Goal: Find specific page/section: Find specific page/section

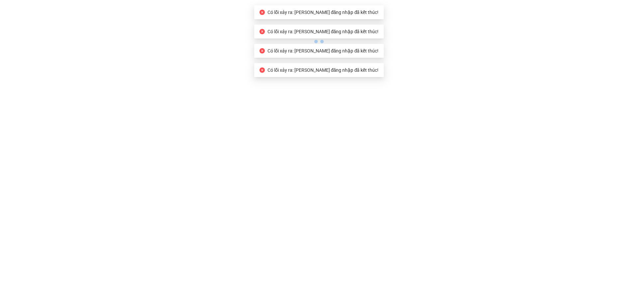
click at [330, 84] on body "Có lỗi xảy ra: [PERSON_NAME] đăng nhập đã kết thúc! Có lỗi xảy ra: Phiên đăng n…" at bounding box center [319, 146] width 638 height 292
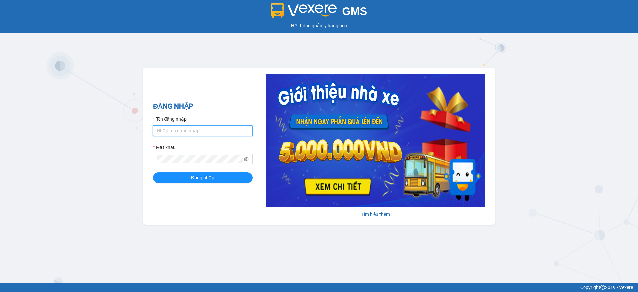
click at [177, 126] on input "Tên đăng nhập" at bounding box center [203, 130] width 100 height 11
type input "Trong.hao"
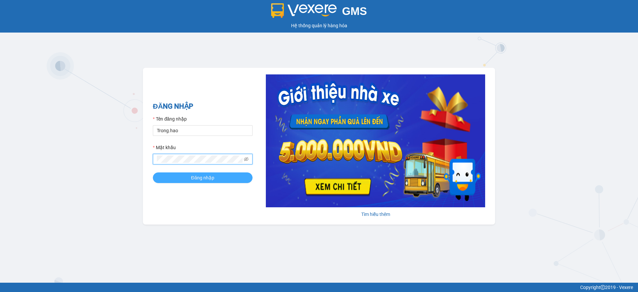
click at [199, 179] on span "Đăng nhập" at bounding box center [202, 177] width 23 height 7
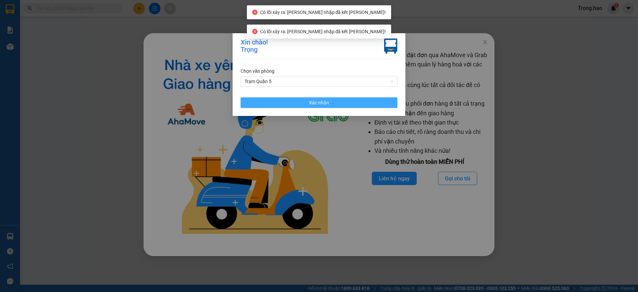
click at [279, 99] on button "Xác nhận" at bounding box center [318, 102] width 157 height 11
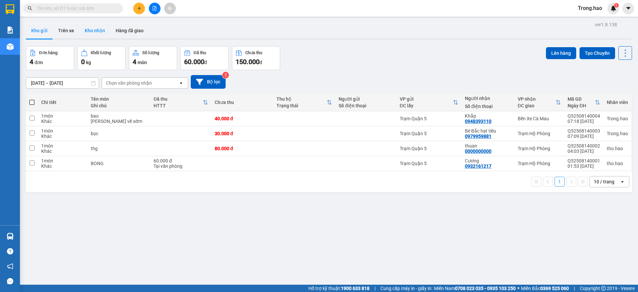
click at [90, 29] on button "Kho nhận" at bounding box center [94, 31] width 31 height 16
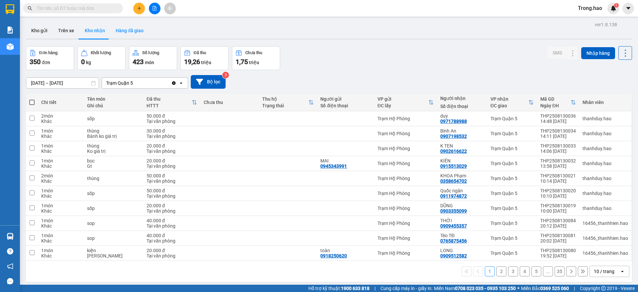
click at [113, 30] on button "Hàng đã giao" at bounding box center [129, 31] width 39 height 16
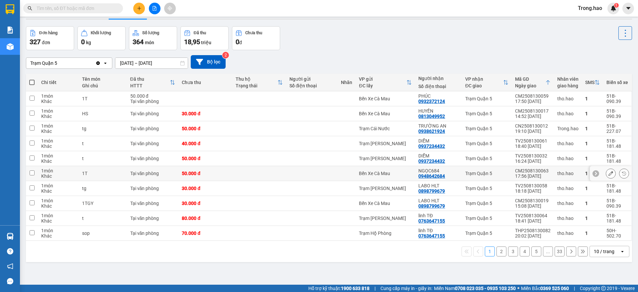
scroll to position [31, 0]
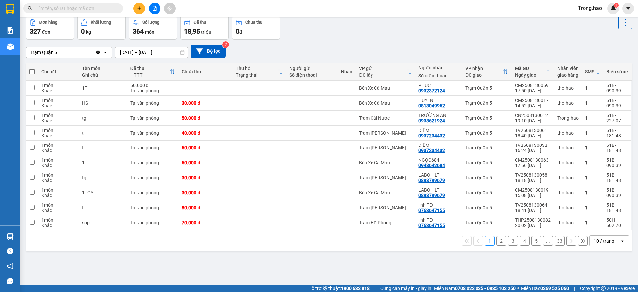
click at [604, 241] on div "10 / trang" at bounding box center [603, 240] width 21 height 7
click at [597, 230] on div "100 / trang" at bounding box center [603, 226] width 40 height 12
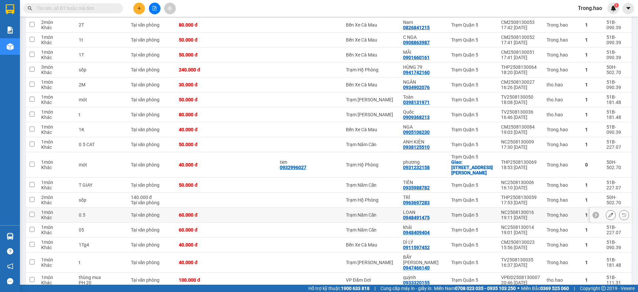
scroll to position [778, 0]
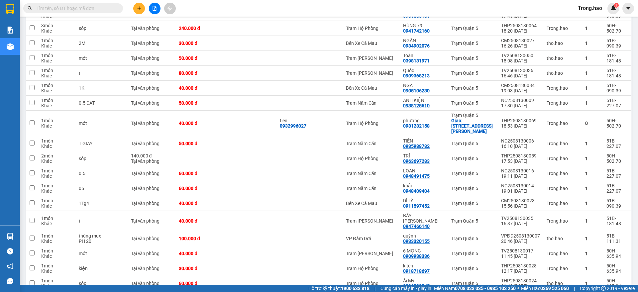
click at [90, 12] on span at bounding box center [73, 8] width 100 height 10
click at [86, 8] on input "text" at bounding box center [76, 8] width 78 height 7
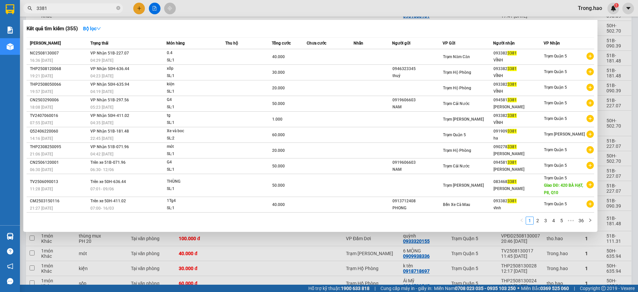
click at [39, 5] on input "3381" at bounding box center [76, 8] width 78 height 7
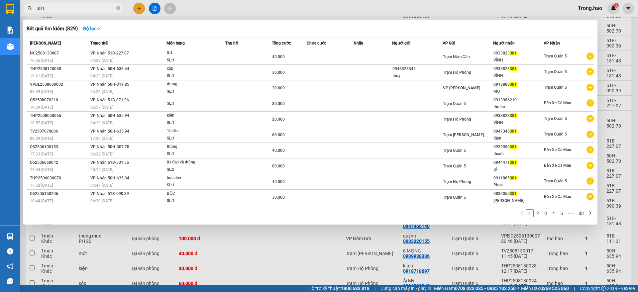
type input "381"
drag, startPoint x: 506, startPoint y: 239, endPoint x: 499, endPoint y: 222, distance: 18.9
click at [505, 239] on div at bounding box center [319, 146] width 638 height 292
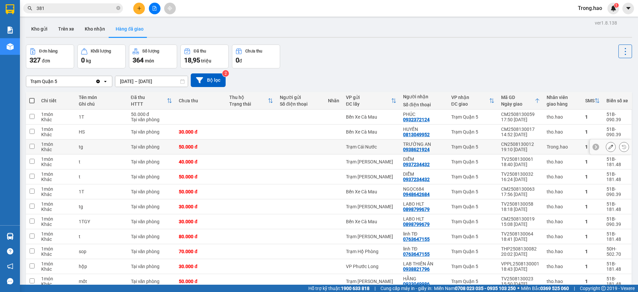
scroll to position [0, 0]
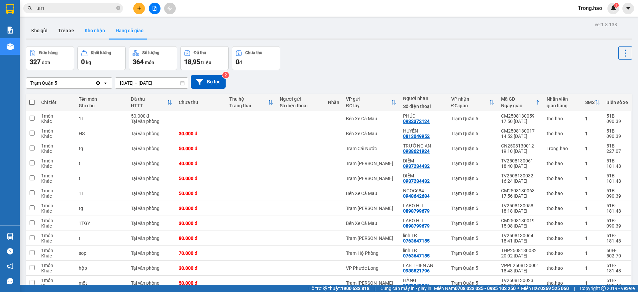
click at [98, 27] on button "Kho nhận" at bounding box center [94, 31] width 31 height 16
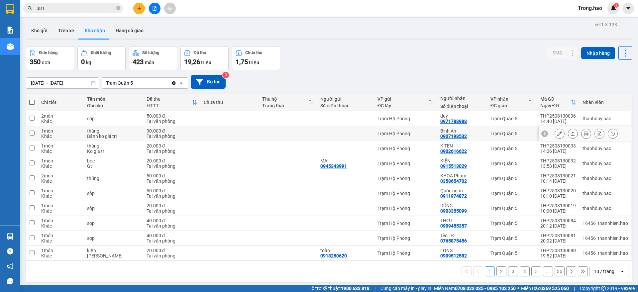
scroll to position [31, 0]
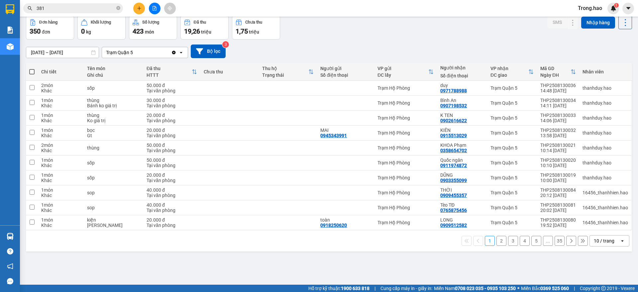
click at [597, 236] on div "10 / trang" at bounding box center [604, 240] width 30 height 11
click at [595, 224] on span "100 / trang" at bounding box center [600, 226] width 24 height 7
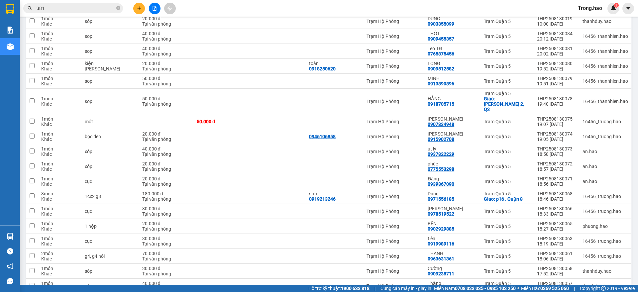
scroll to position [0, 0]
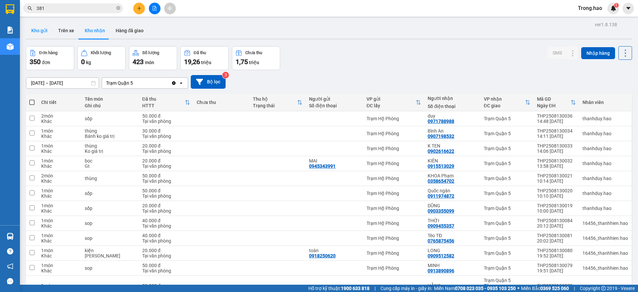
click at [37, 24] on button "Kho gửi" at bounding box center [39, 31] width 27 height 16
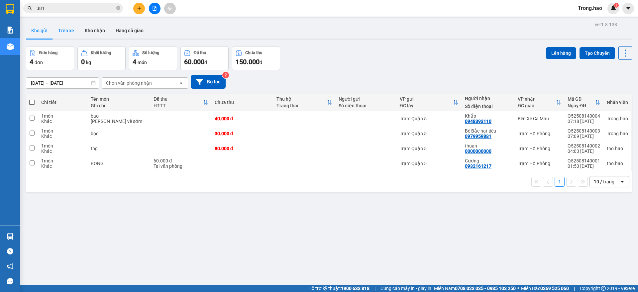
click at [57, 30] on button "Trên xe" at bounding box center [66, 31] width 27 height 16
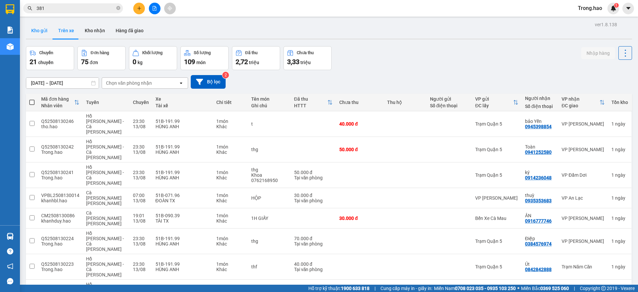
click at [41, 35] on button "Kho gửi" at bounding box center [39, 31] width 27 height 16
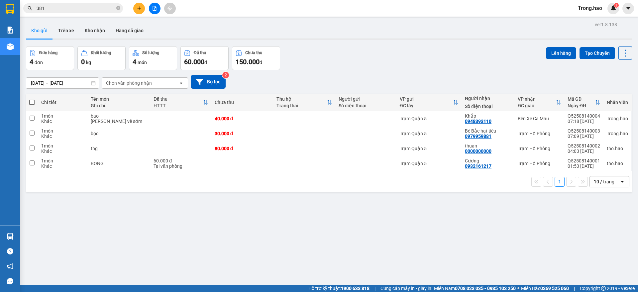
click at [599, 180] on div "10 / trang" at bounding box center [603, 181] width 21 height 7
click at [599, 173] on div "1 10 / trang open" at bounding box center [329, 181] width 606 height 21
click at [596, 181] on div "10 / trang" at bounding box center [603, 181] width 21 height 7
click at [238, 215] on div "ver 1.8.138 Kho gửi Trên xe Kho nhận Hàng đã giao Đơn hàng 4 đơn Khối lượng 0 k…" at bounding box center [328, 166] width 611 height 292
click at [98, 28] on button "Kho nhận" at bounding box center [94, 31] width 31 height 16
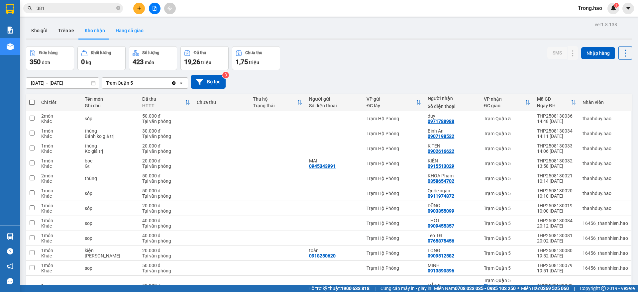
click at [123, 32] on button "Hàng đã giao" at bounding box center [129, 31] width 39 height 16
